Goal: Information Seeking & Learning: Learn about a topic

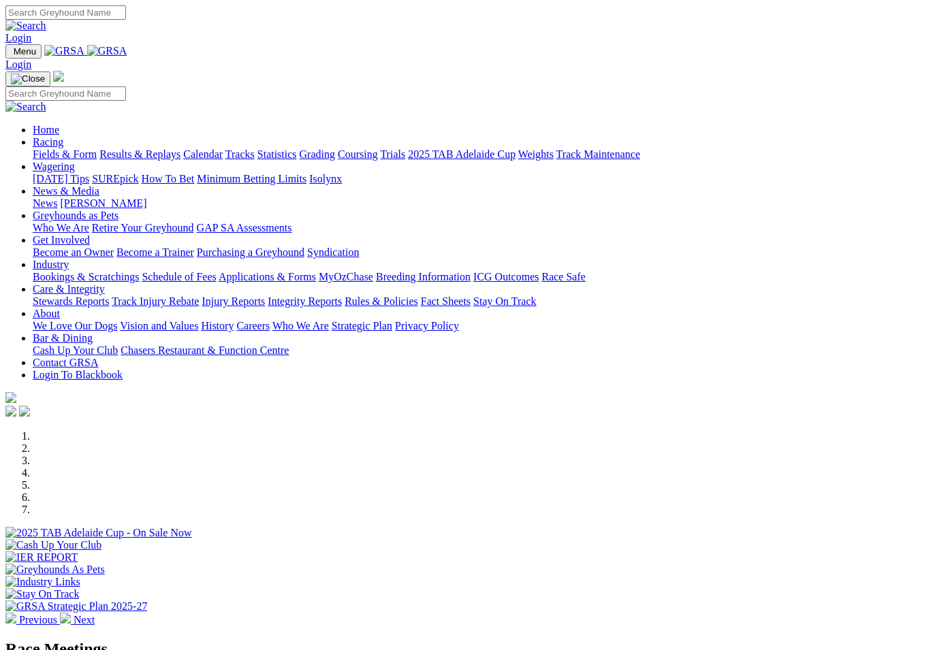
scroll to position [381, 0]
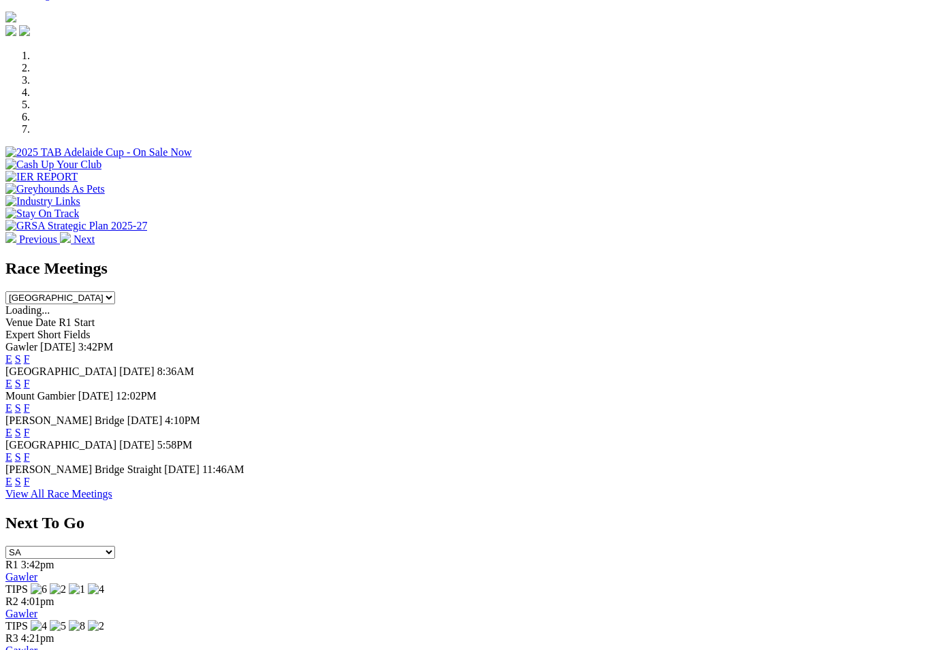
click at [30, 353] on link "F" at bounding box center [27, 359] width 6 height 12
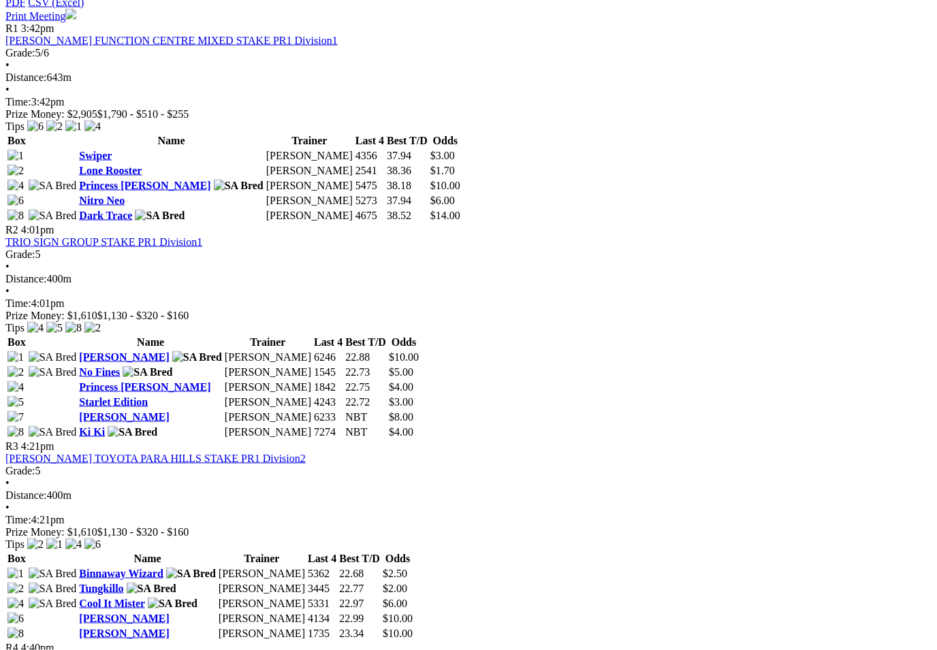
scroll to position [664, 0]
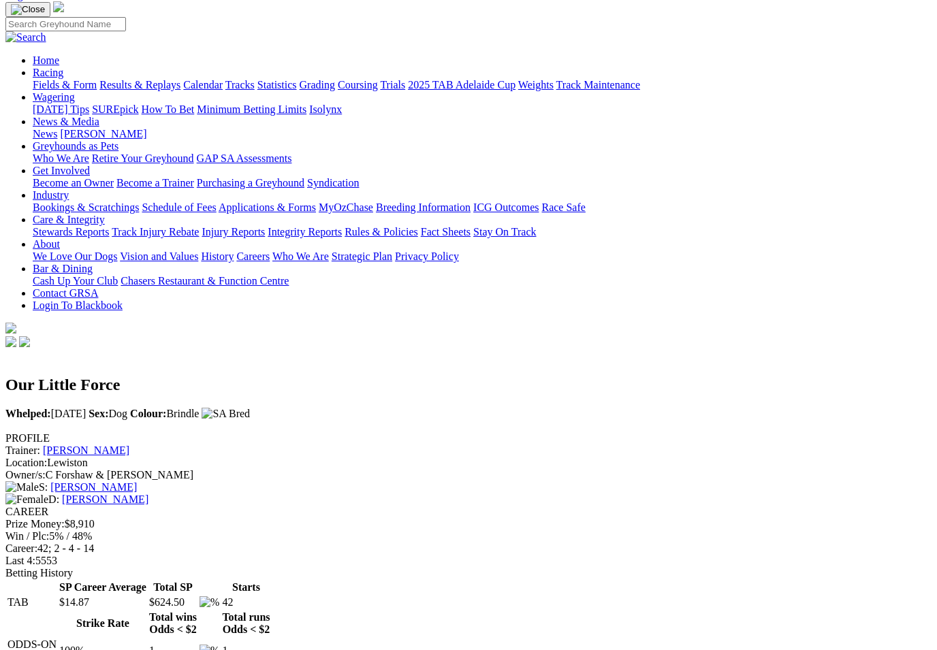
scroll to position [93, 0]
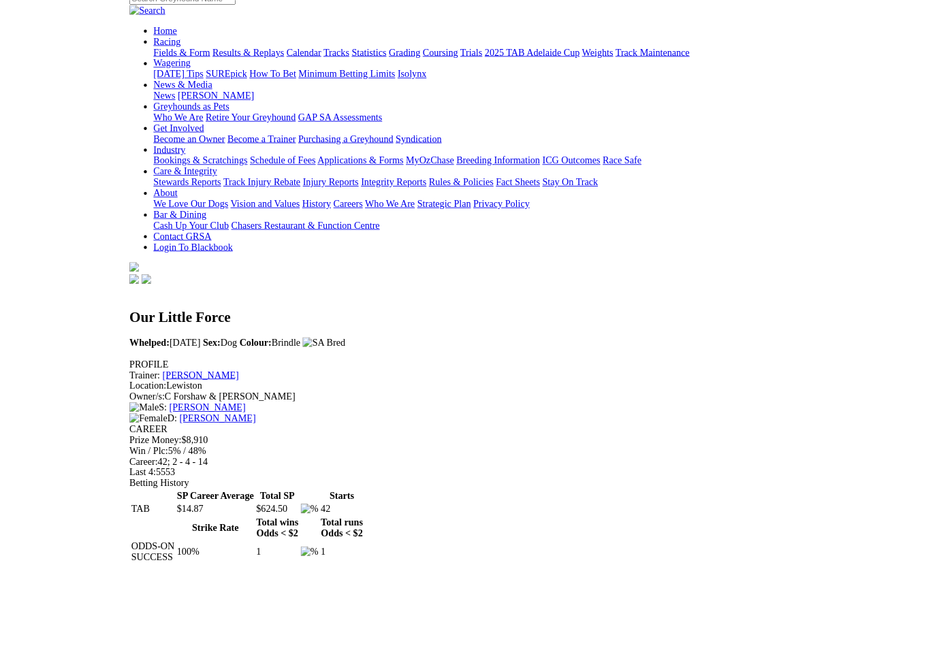
scroll to position [181, 0]
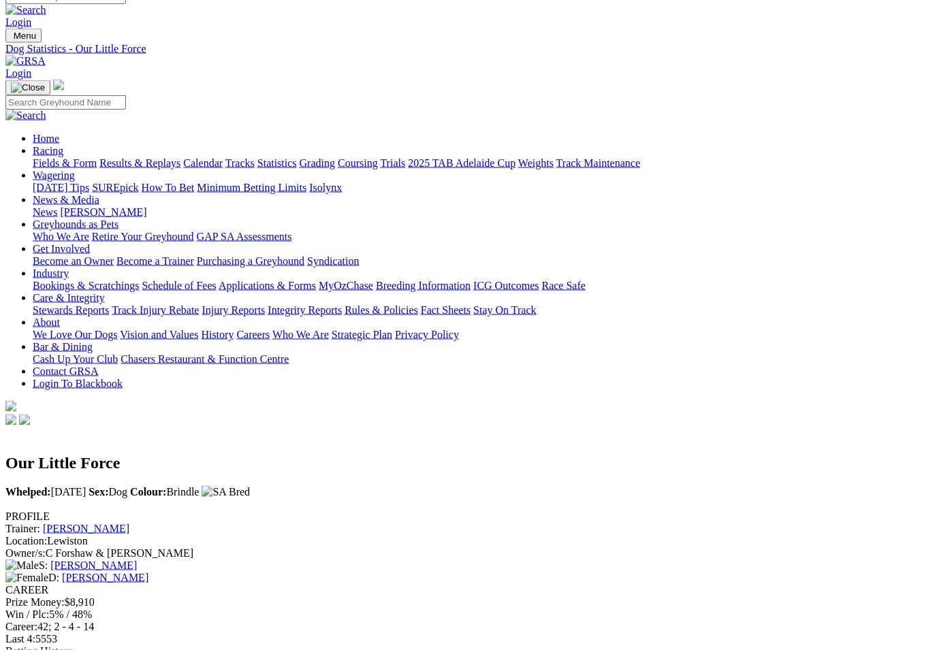
scroll to position [0, 0]
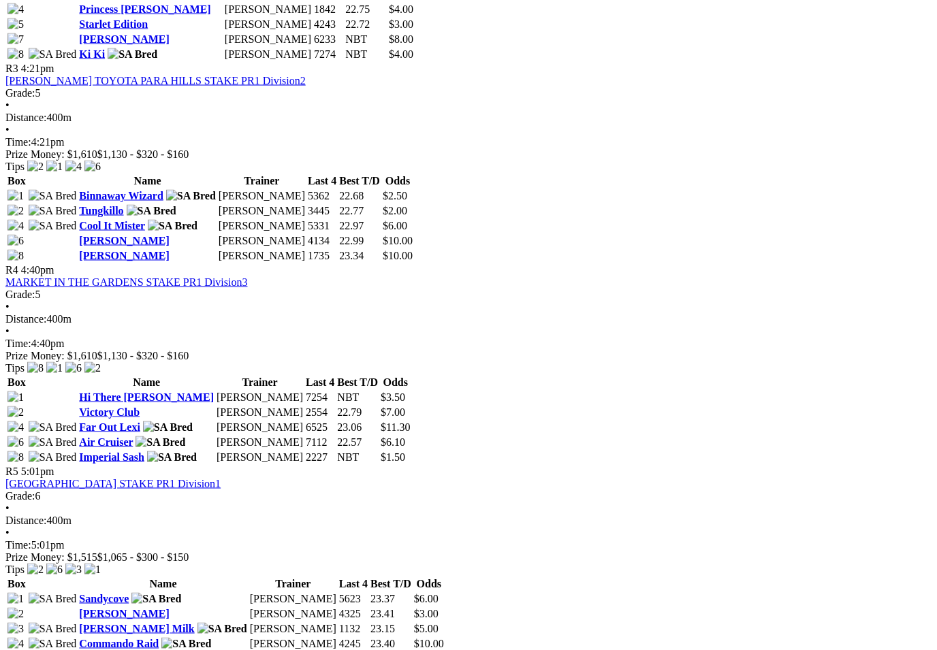
scroll to position [1049, 0]
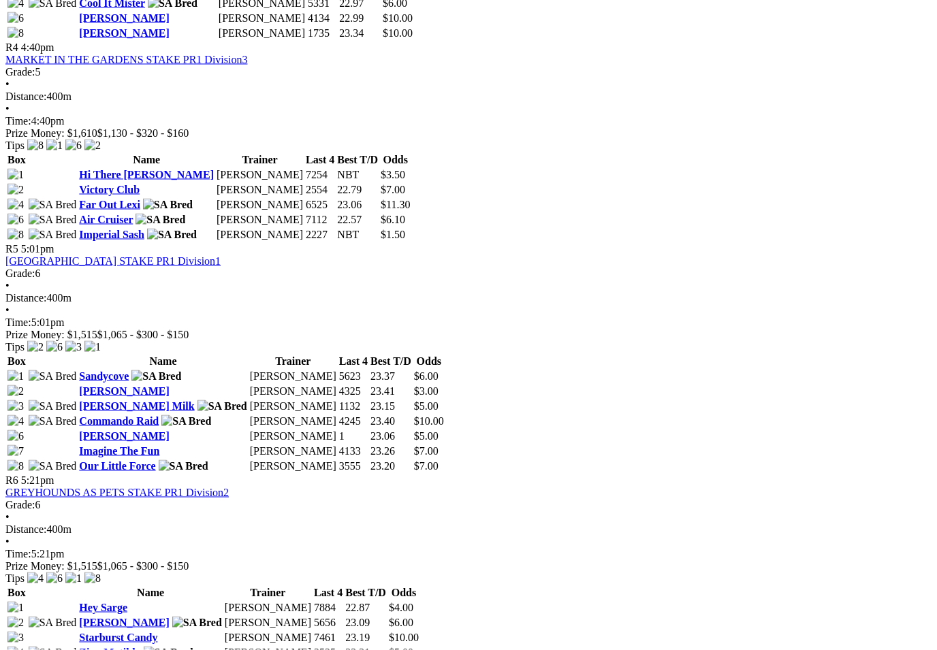
scroll to position [1265, 0]
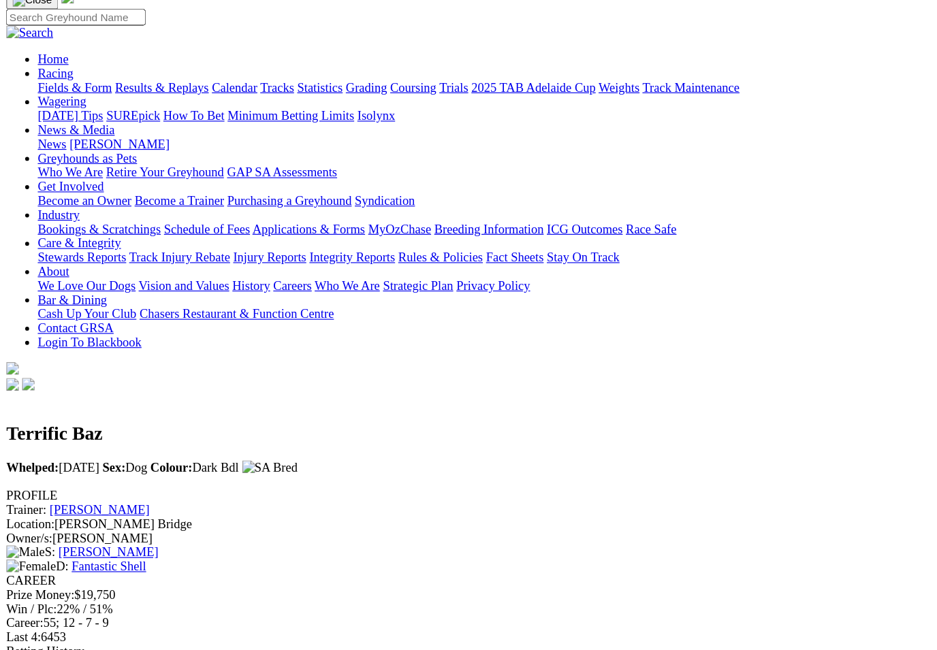
scroll to position [57, 0]
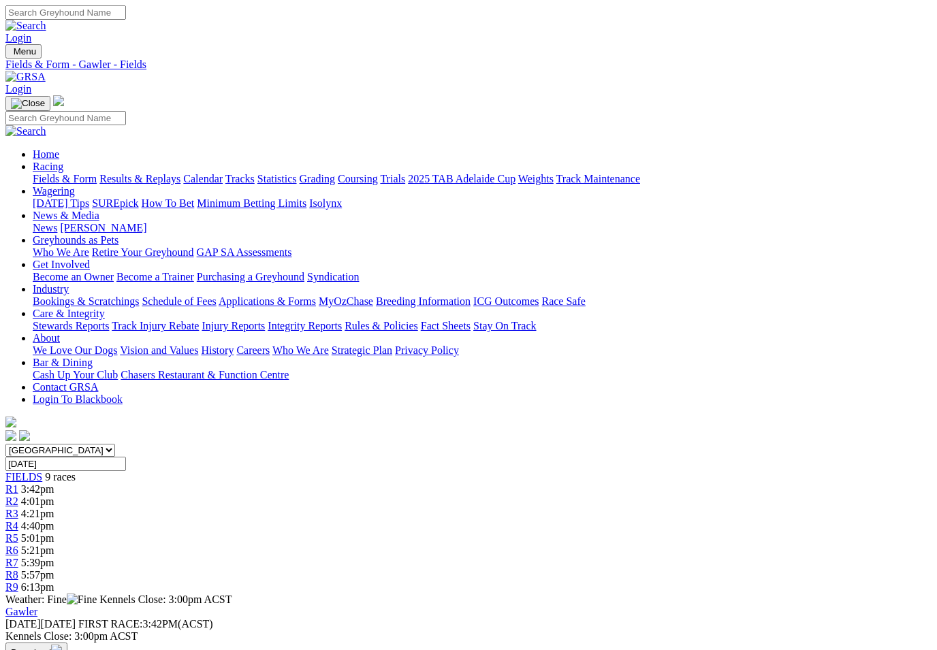
click at [179, 173] on link "Results & Replays" at bounding box center [139, 179] width 81 height 12
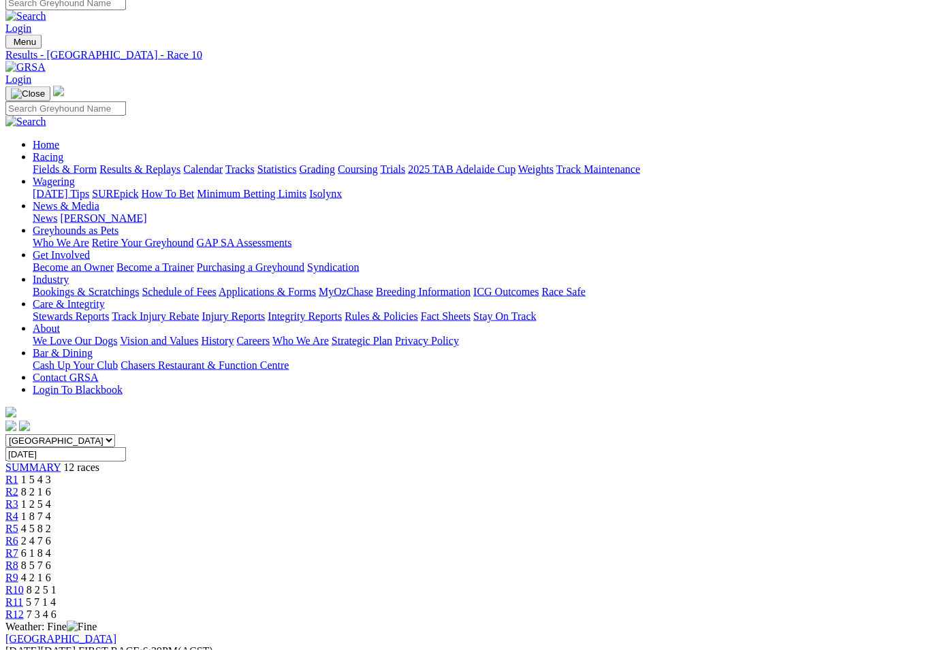
scroll to position [10, 0]
click at [23, 596] on link "R11" at bounding box center [14, 602] width 18 height 12
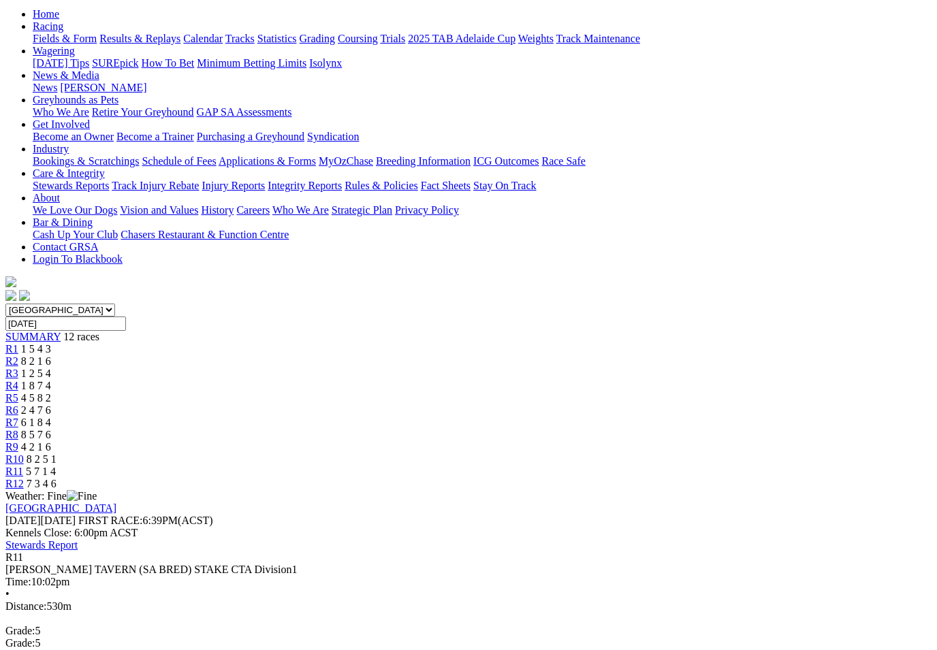
scroll to position [157, 0]
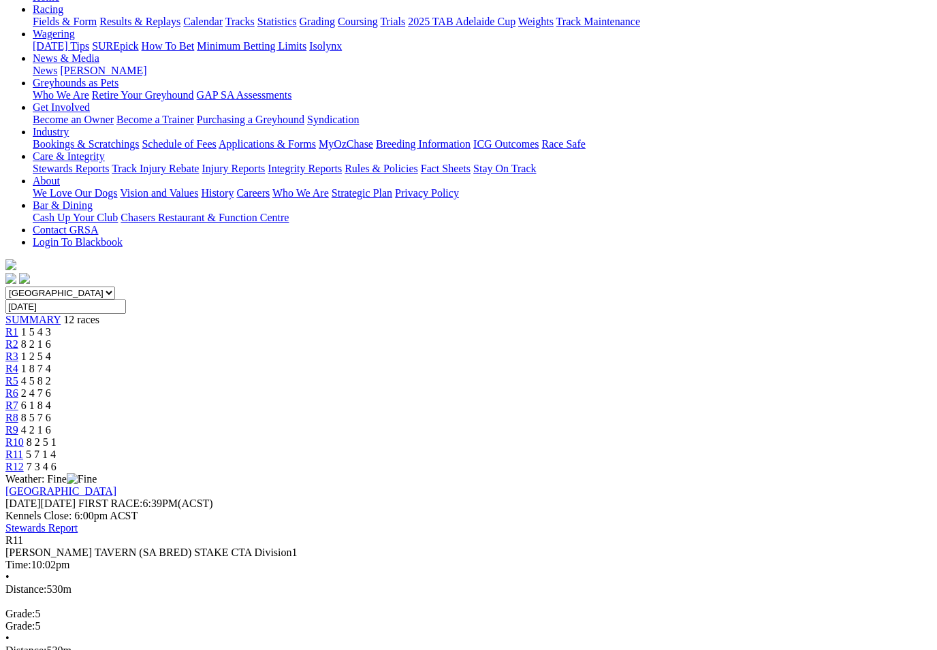
click at [24, 461] on link "R12" at bounding box center [14, 467] width 18 height 12
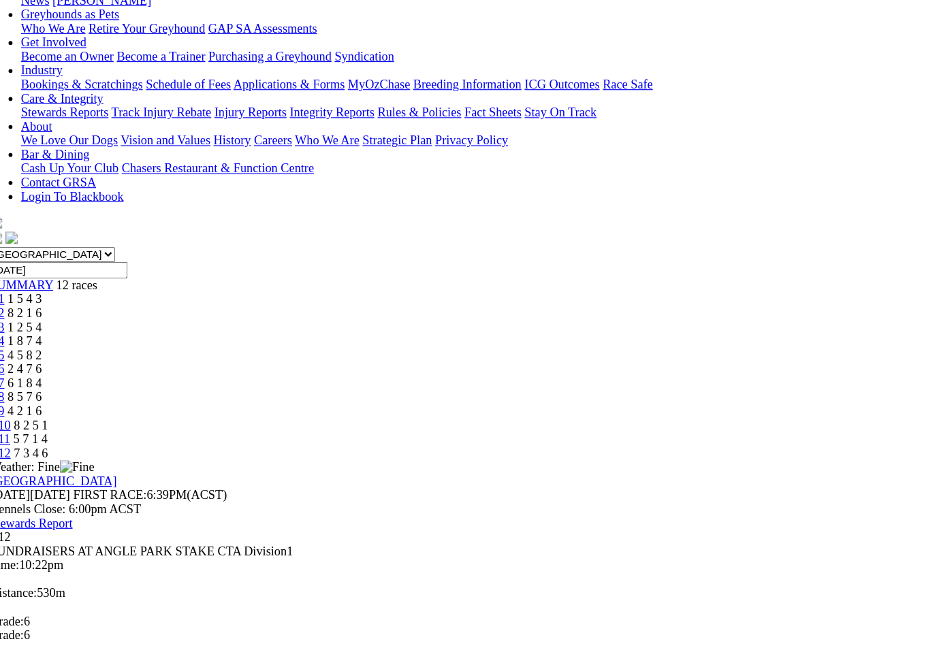
scroll to position [167, 0]
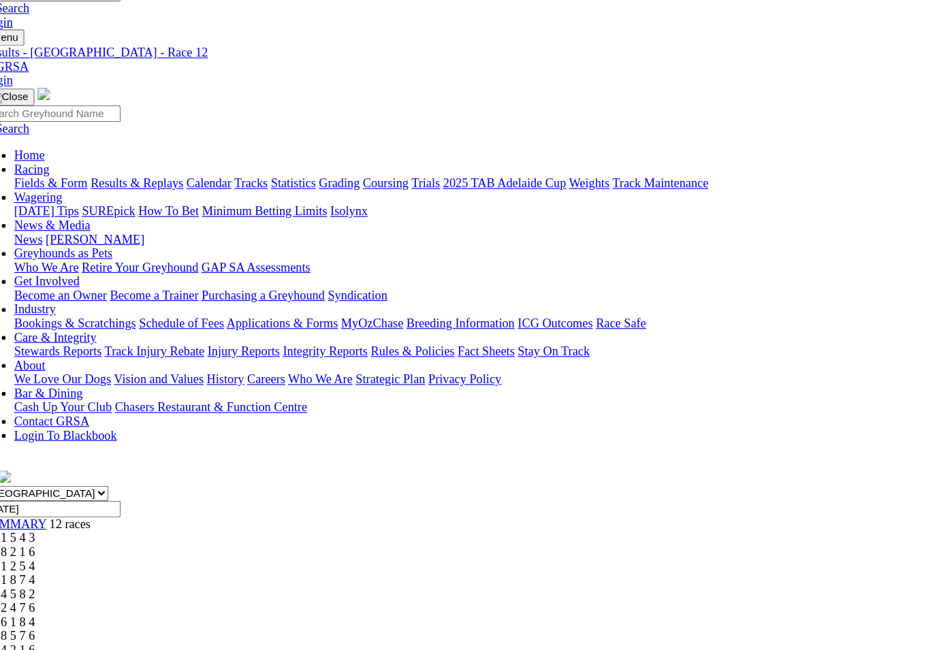
scroll to position [0, 0]
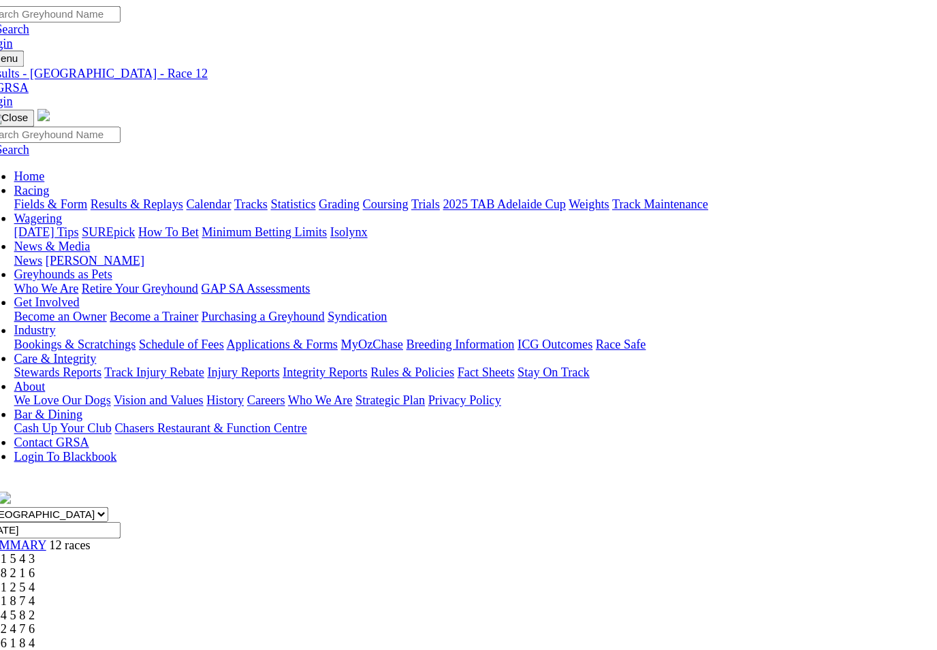
click at [18, 557] on span "R7" at bounding box center [11, 563] width 13 height 12
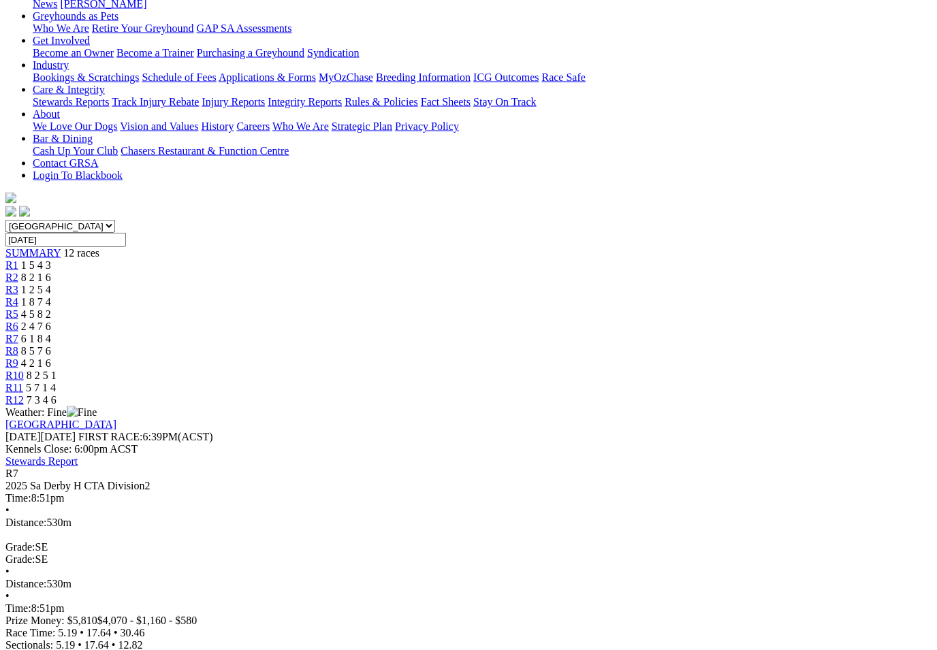
scroll to position [225, 0]
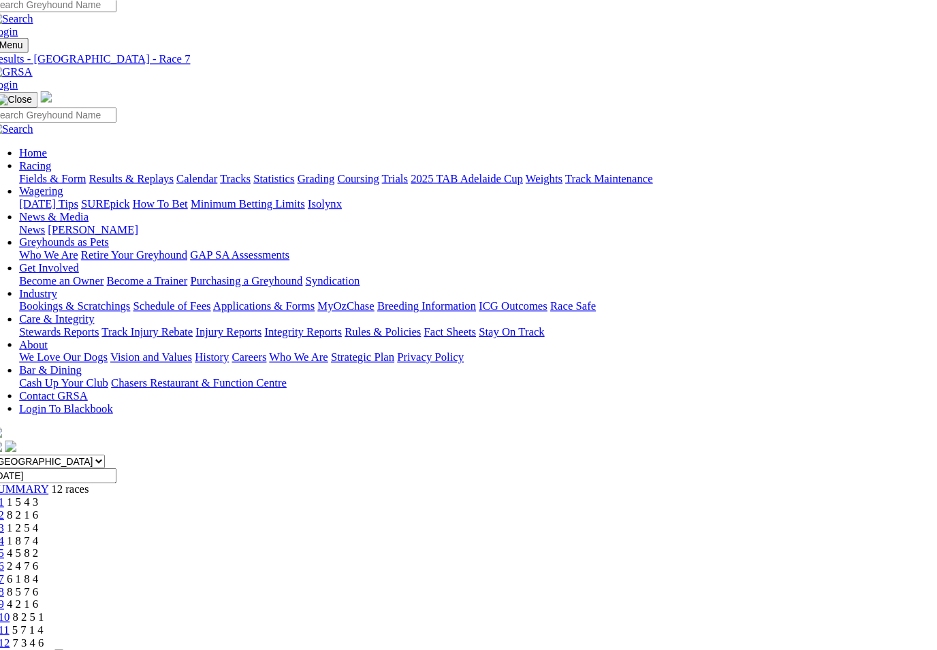
scroll to position [0, 0]
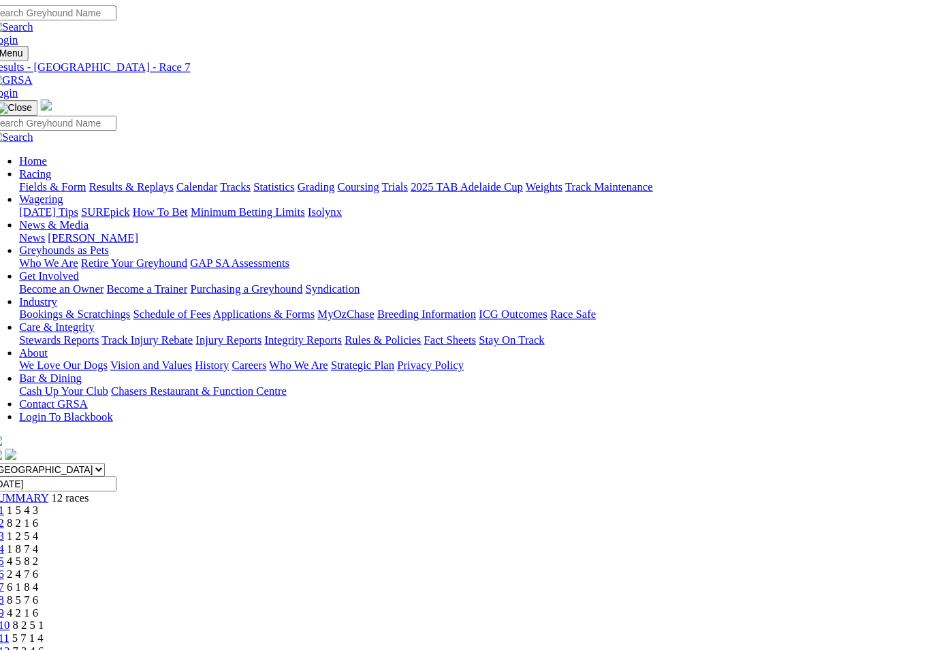
click at [33, 173] on link "Fields & Form" at bounding box center [65, 179] width 64 height 12
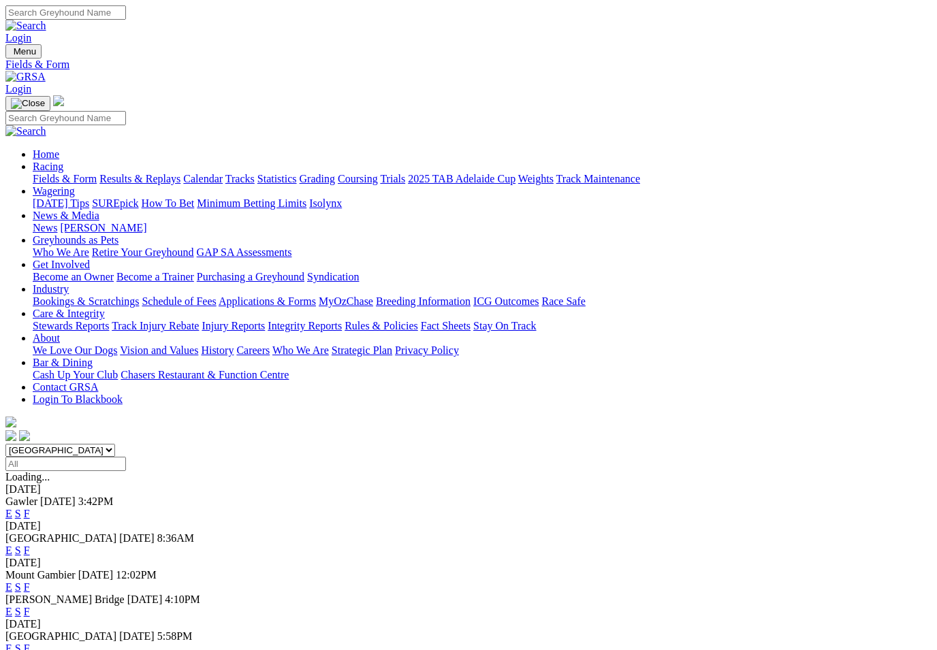
click at [30, 643] on link "F" at bounding box center [27, 649] width 6 height 12
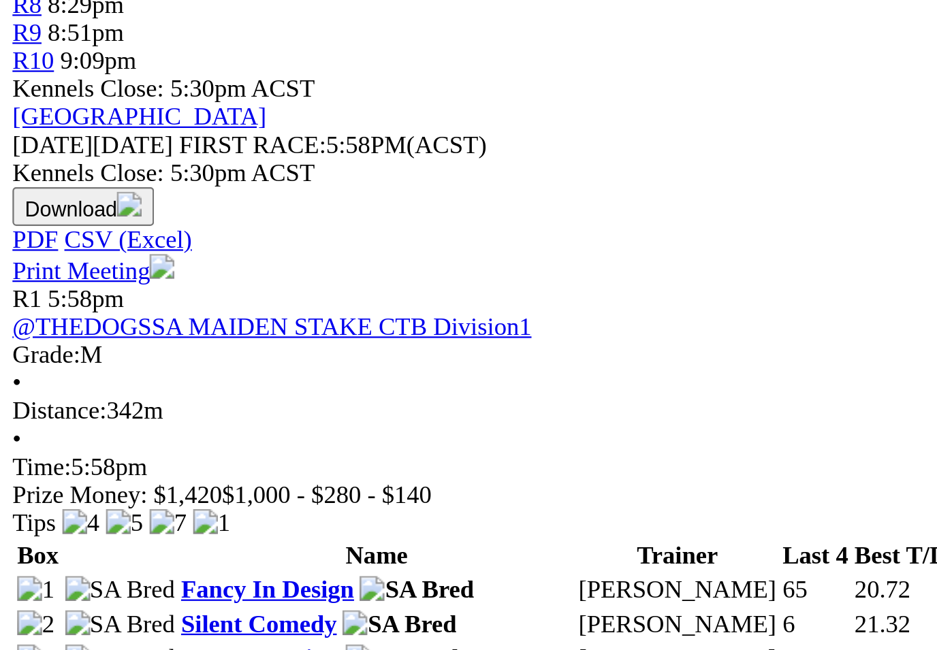
scroll to position [218, 0]
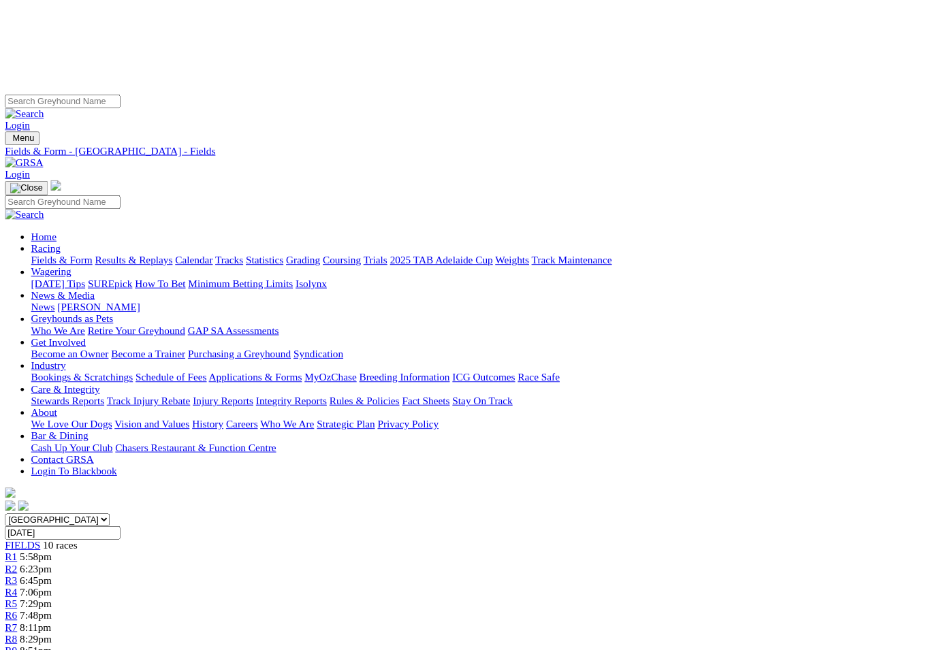
scroll to position [0, 37]
